Goal: Task Accomplishment & Management: Manage account settings

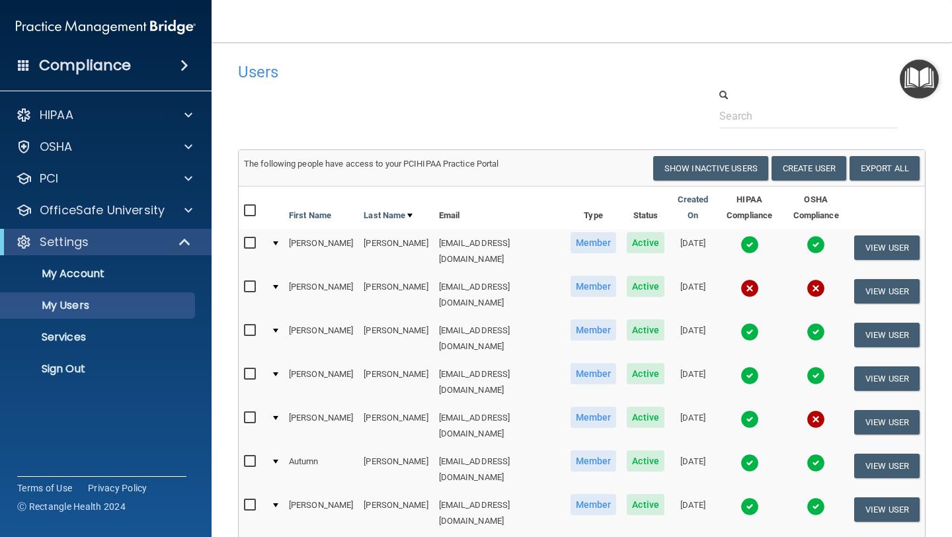
select select "20"
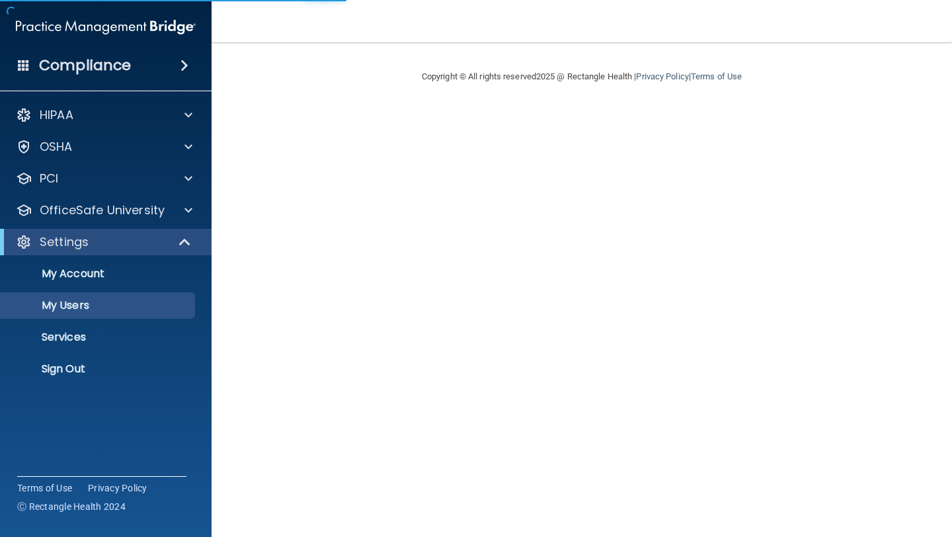
select select "20"
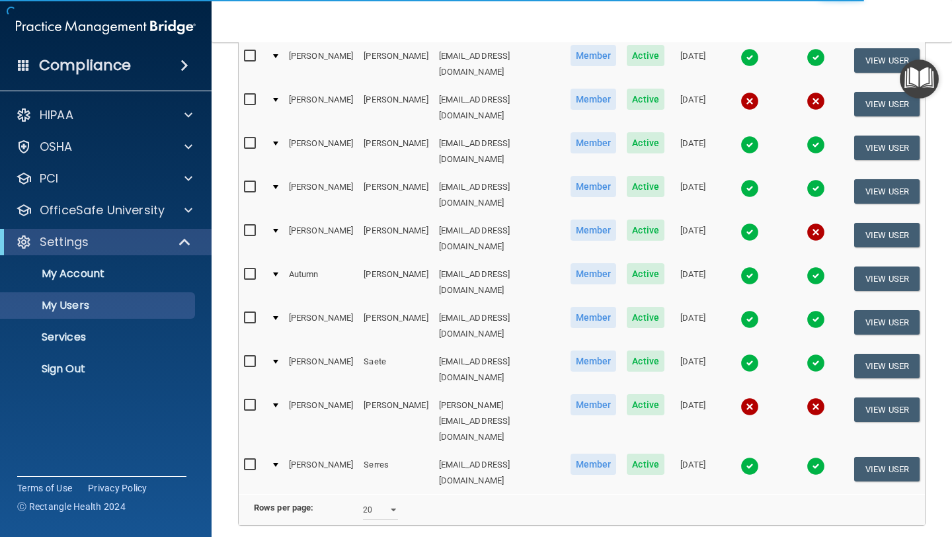
scroll to position [208, 0]
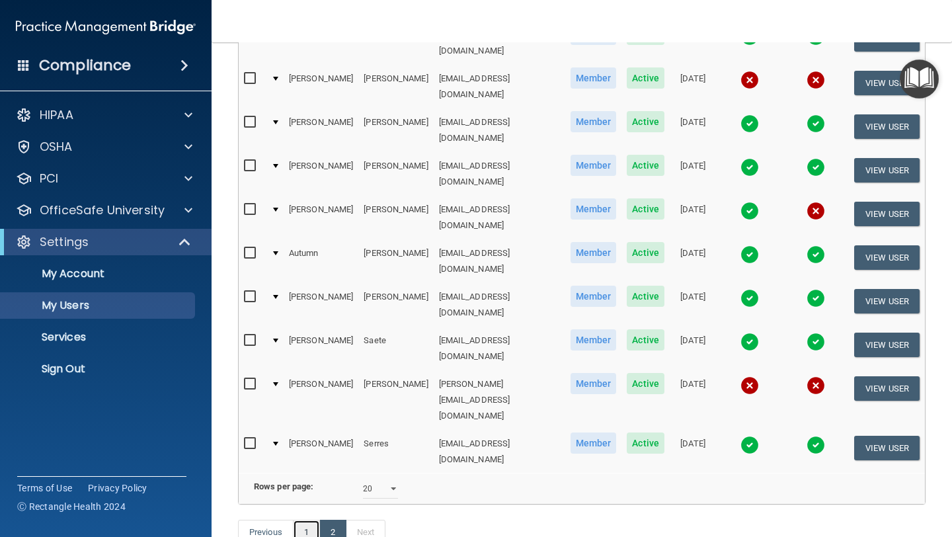
click at [307, 520] on link "1" at bounding box center [306, 532] width 27 height 25
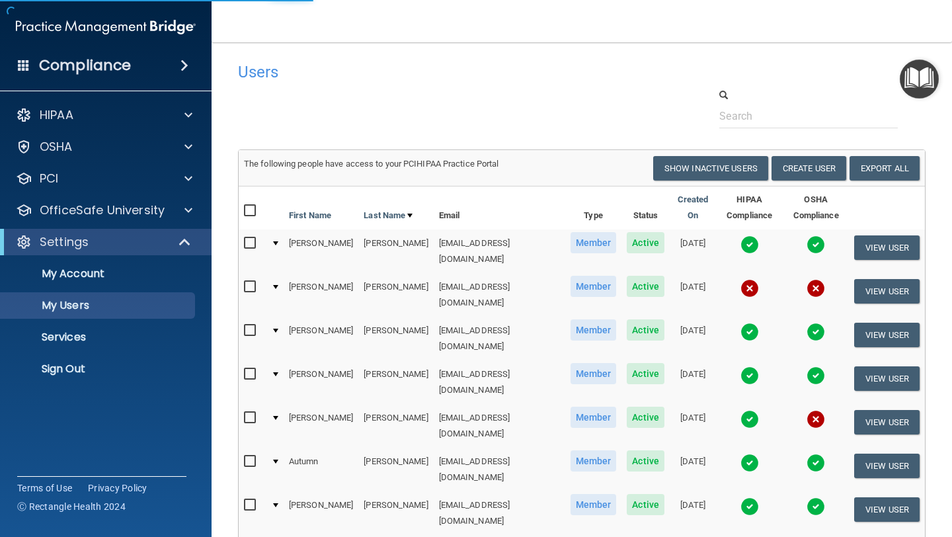
select select "20"
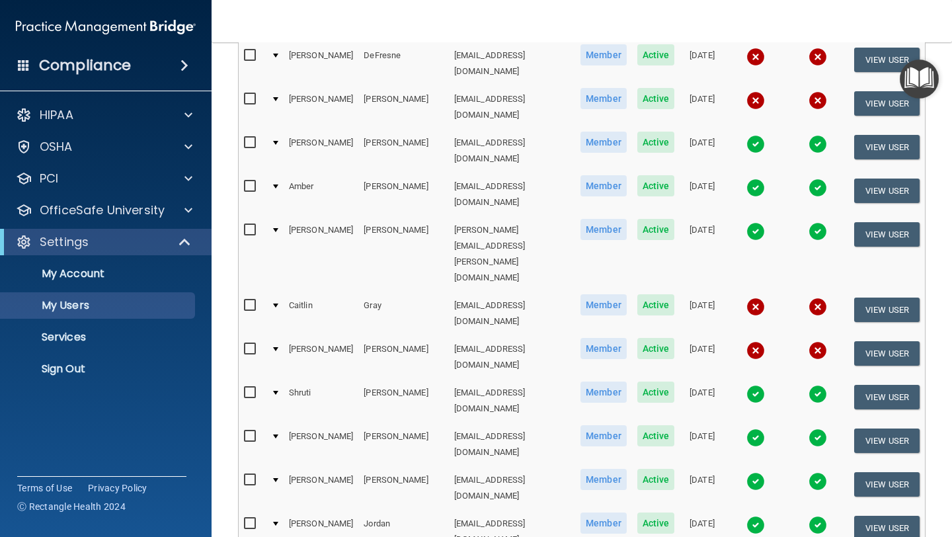
scroll to position [572, 0]
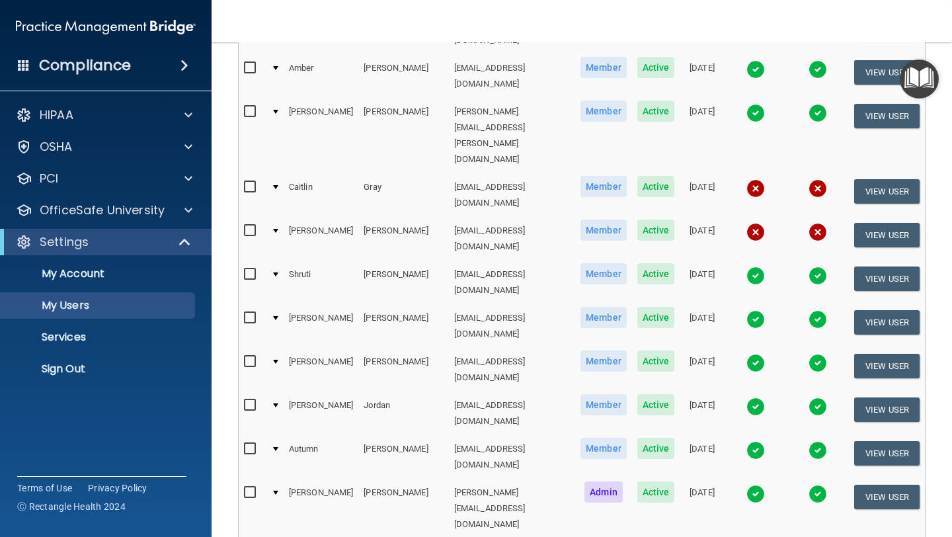
select select "20"
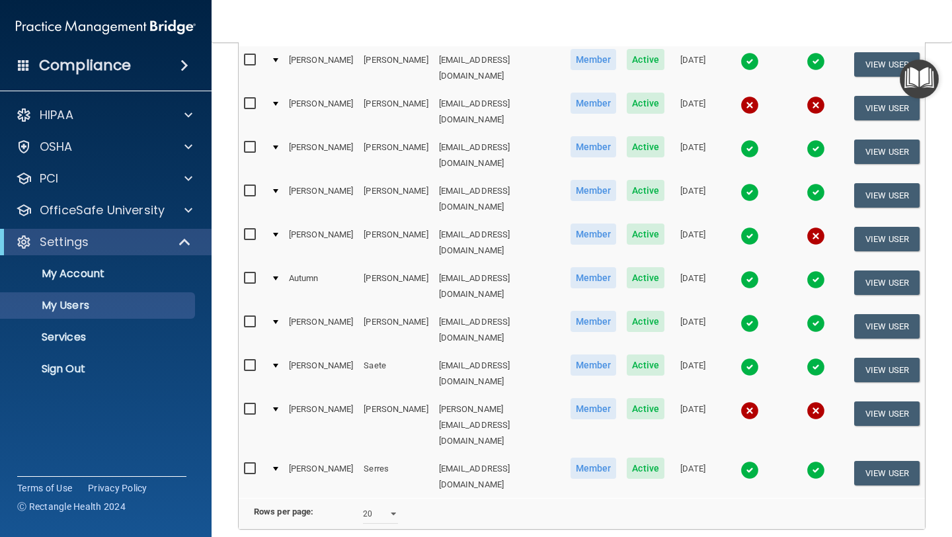
scroll to position [208, 0]
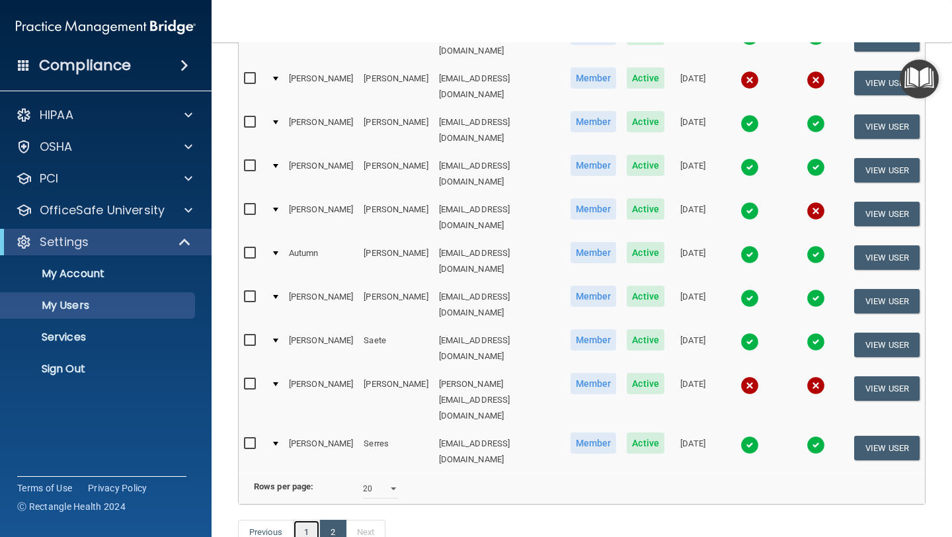
click at [309, 520] on link "1" at bounding box center [306, 532] width 27 height 25
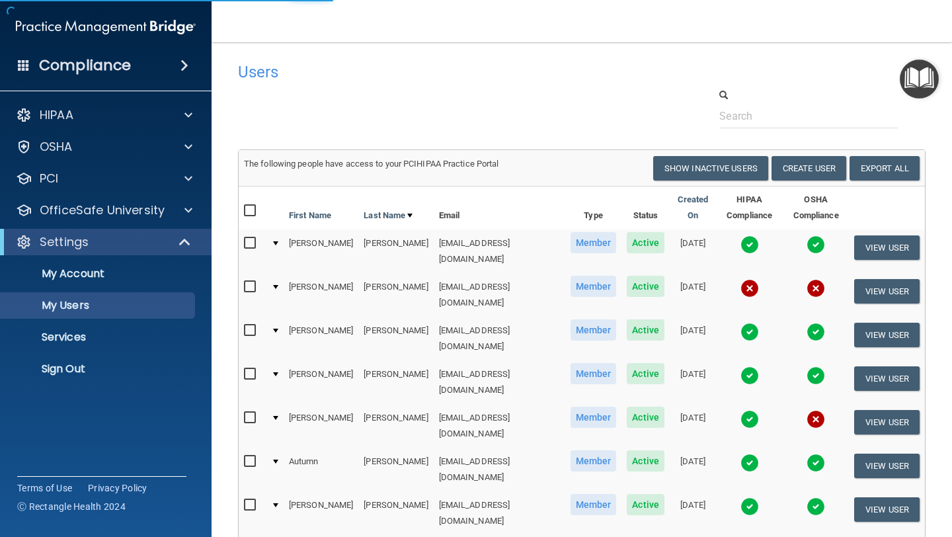
select select "20"
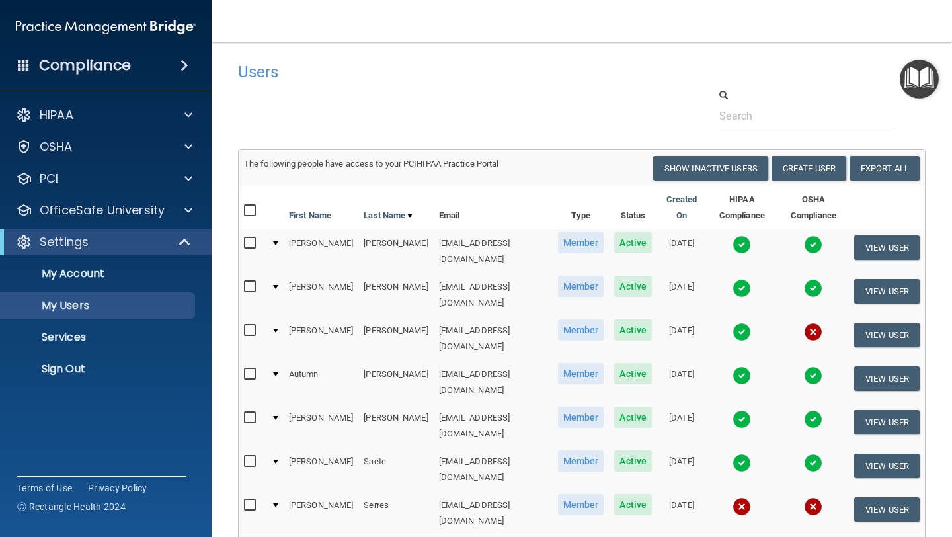
select select "20"
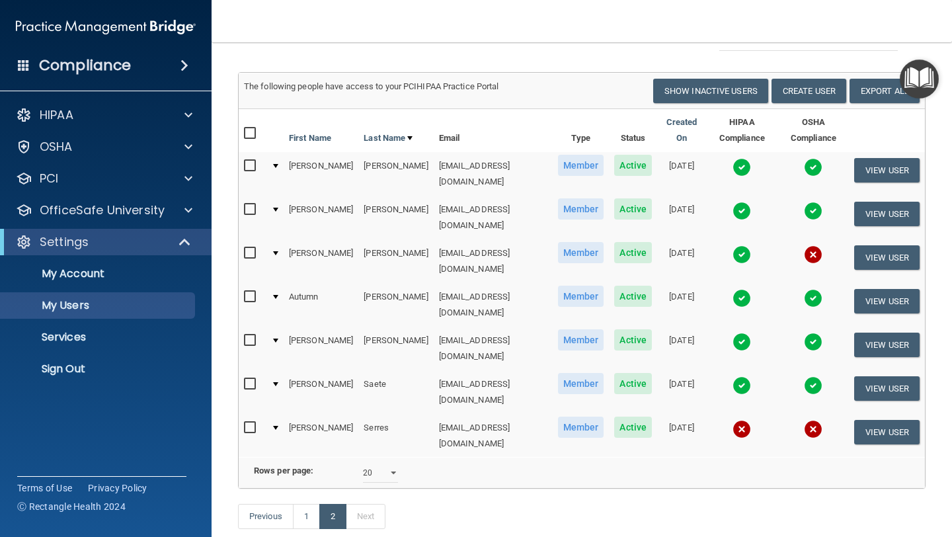
scroll to position [99, 0]
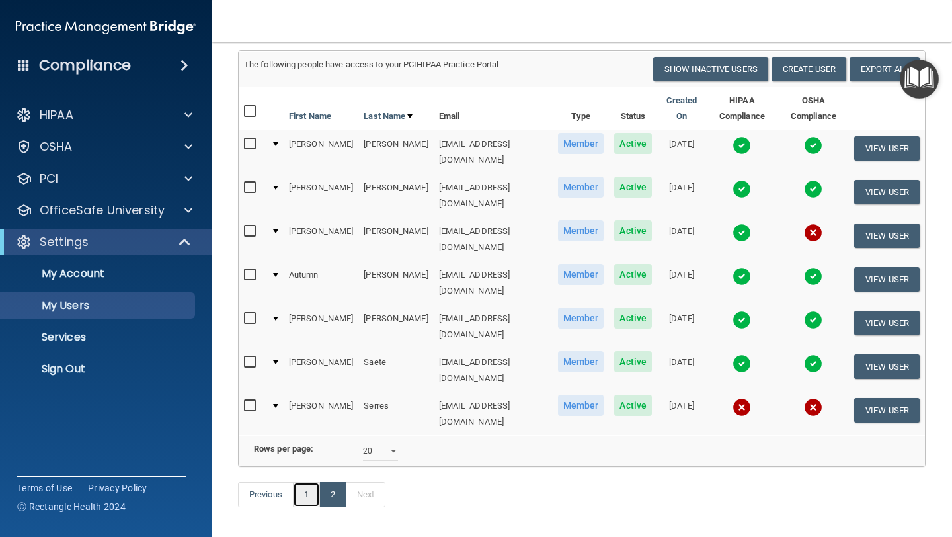
click at [307, 482] on link "1" at bounding box center [306, 494] width 27 height 25
select select "20"
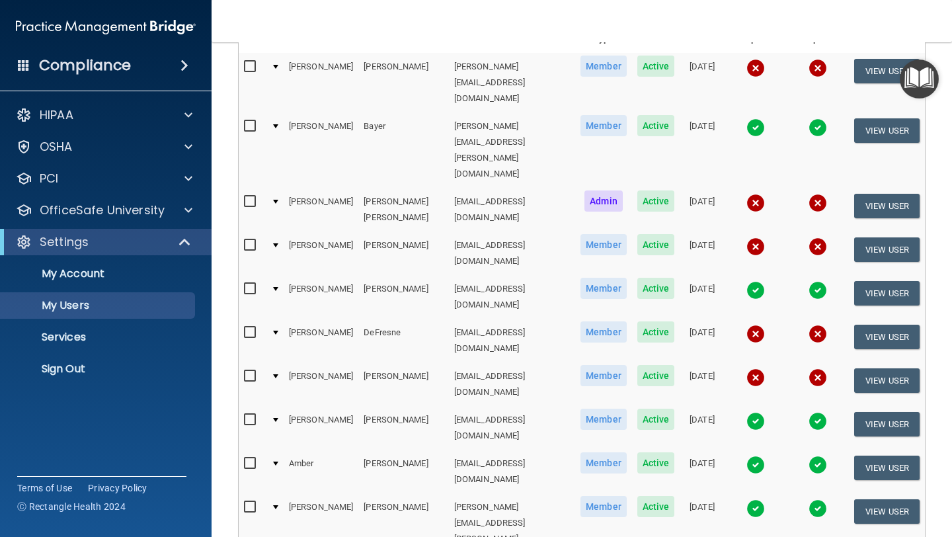
scroll to position [184, 0]
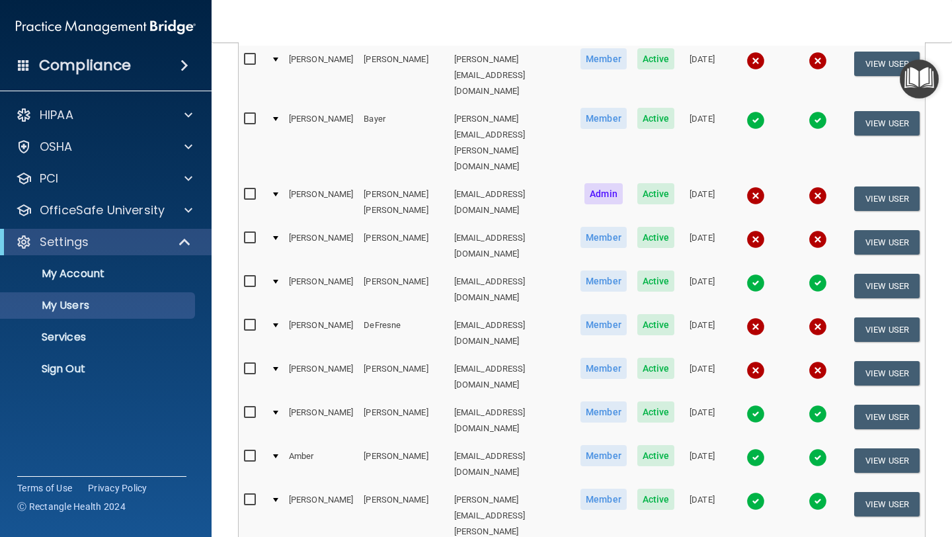
click at [251, 364] on input "checkbox" at bounding box center [251, 369] width 15 height 11
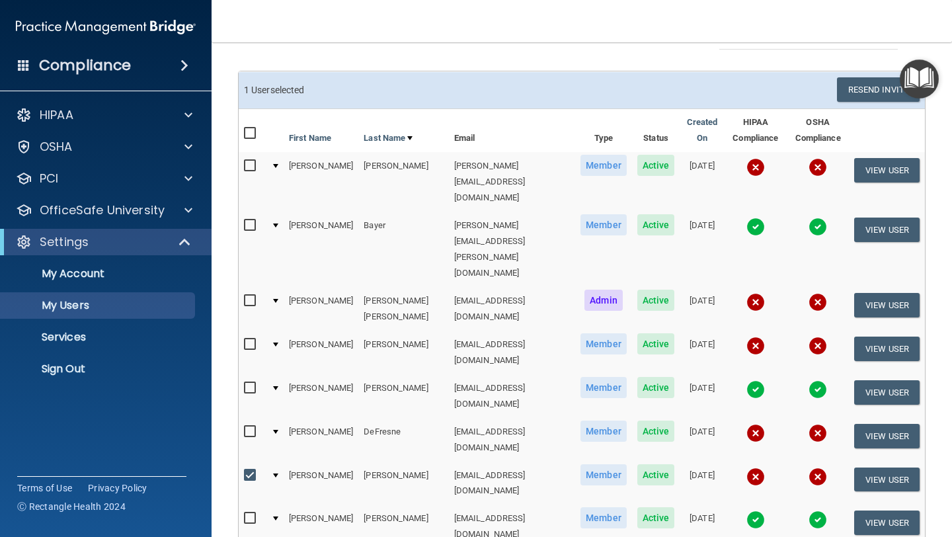
scroll to position [0, 0]
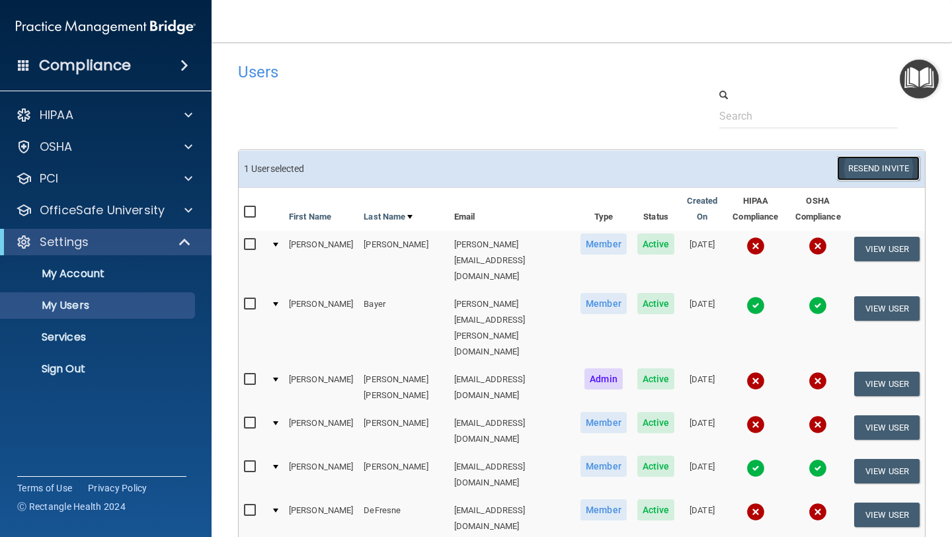
click at [861, 165] on button "Resend Invite" at bounding box center [878, 168] width 83 height 24
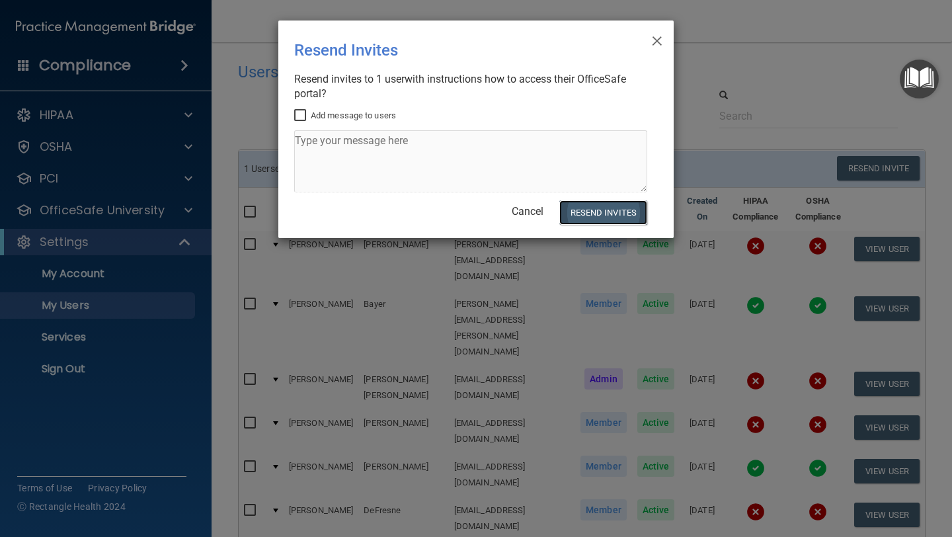
click at [602, 210] on button "Resend Invites" at bounding box center [603, 212] width 88 height 24
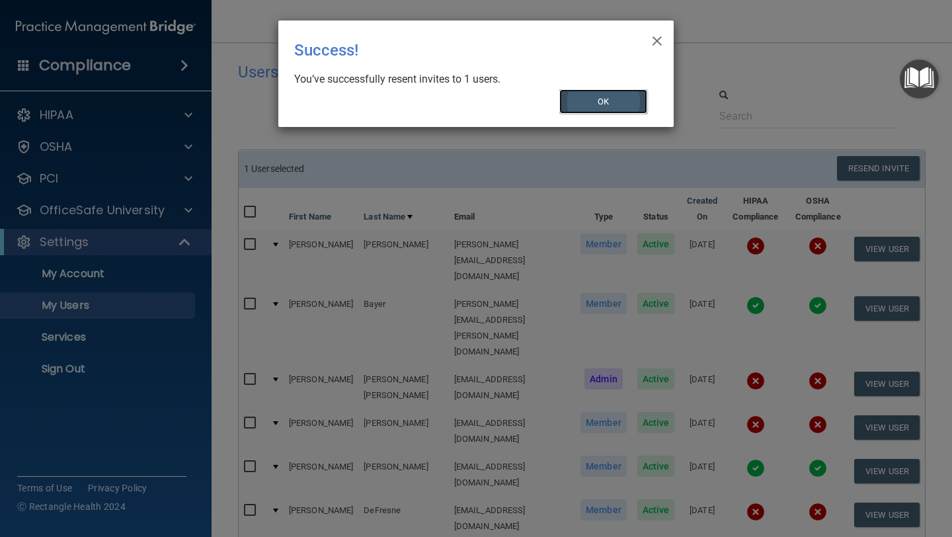
click at [604, 100] on button "OK" at bounding box center [603, 101] width 89 height 24
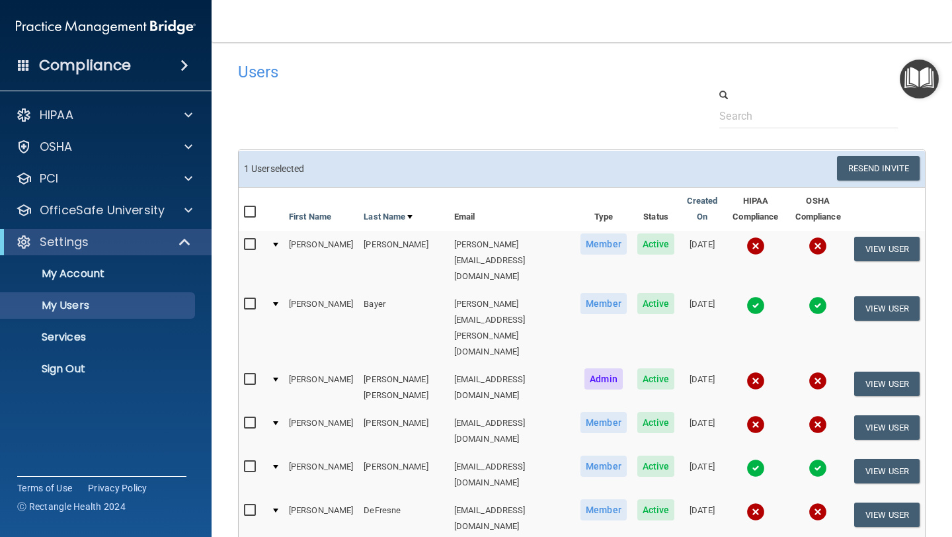
checkbox input "false"
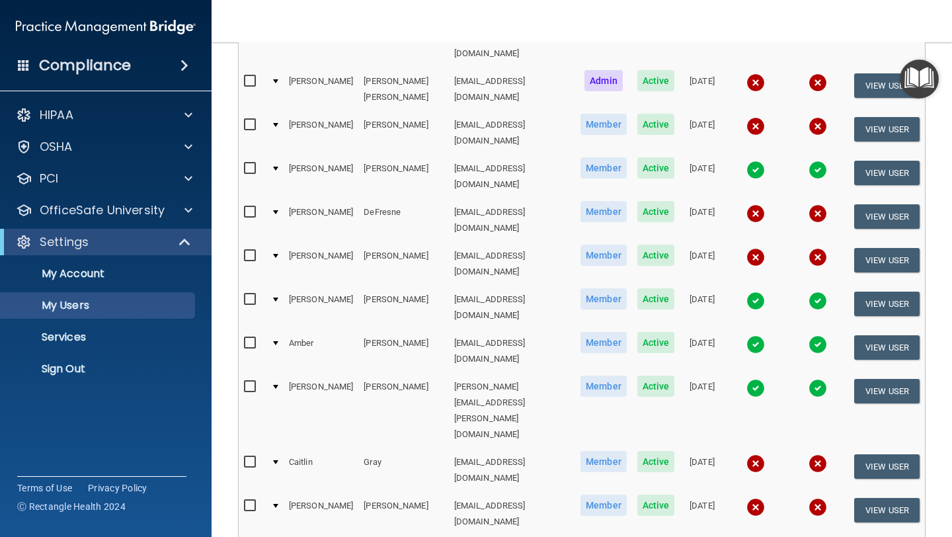
scroll to position [273, 0]
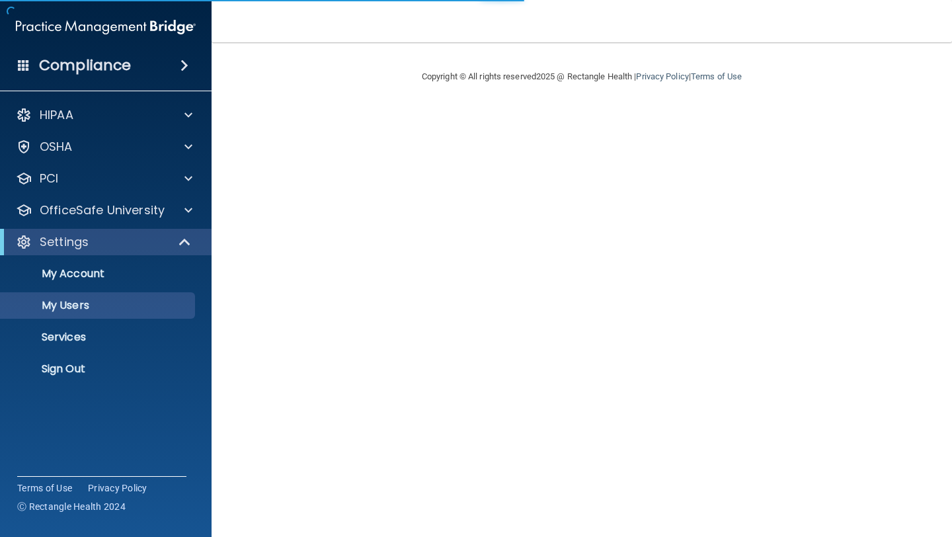
select select "20"
